Goal: Find specific page/section: Find specific page/section

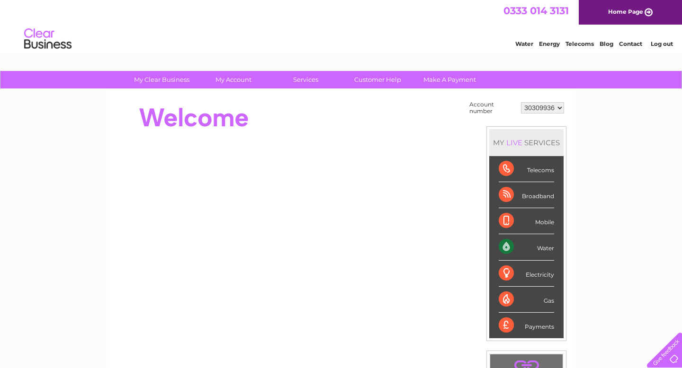
click at [627, 307] on div "My Clear Business Login Details My Details My Preferences Link Account My Accou…" at bounding box center [341, 338] width 682 height 534
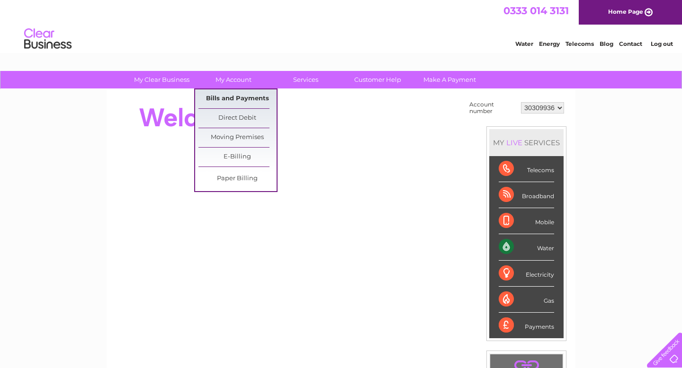
click at [237, 101] on link "Bills and Payments" at bounding box center [237, 98] width 78 height 19
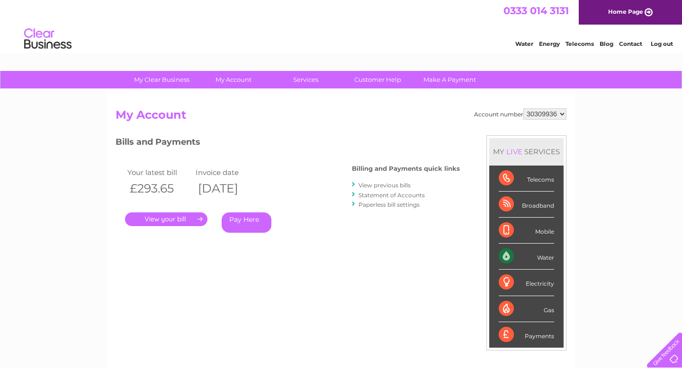
click at [594, 229] on div "My Clear Business Login Details My Details My Preferences Link Account My Accou…" at bounding box center [341, 318] width 682 height 494
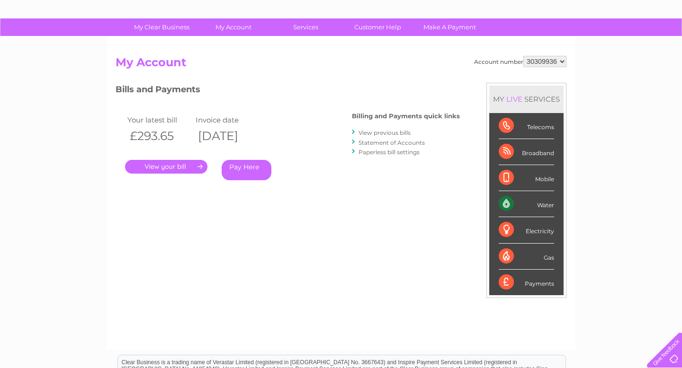
scroll to position [38, 0]
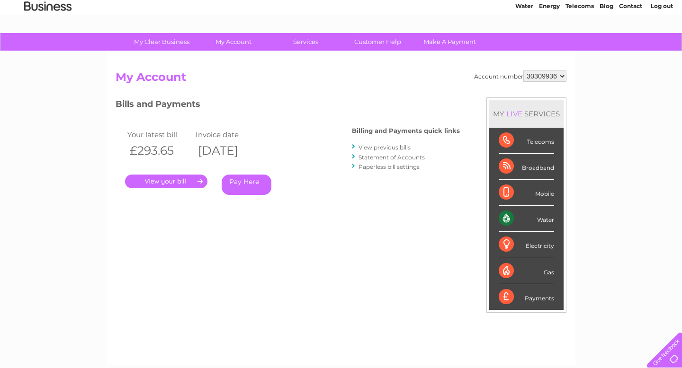
click at [671, 346] on div at bounding box center [662, 348] width 39 height 39
